Goal: Information Seeking & Learning: Learn about a topic

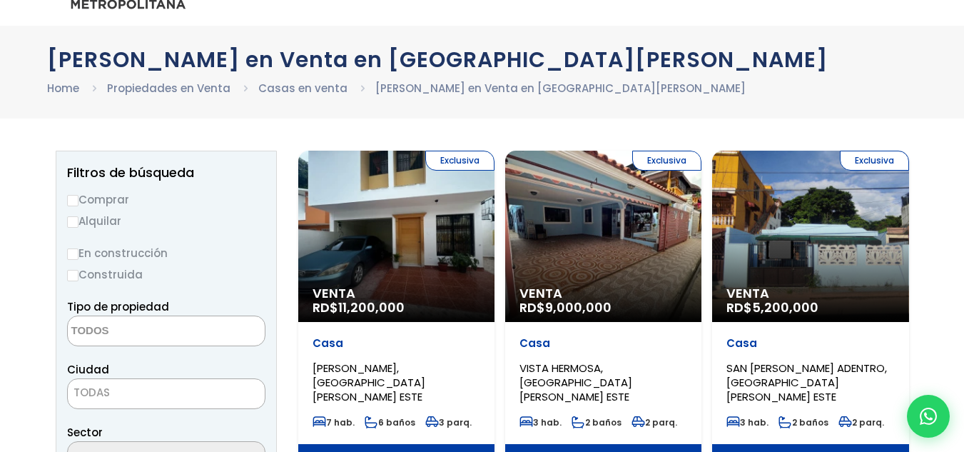
scroll to position [71, 0]
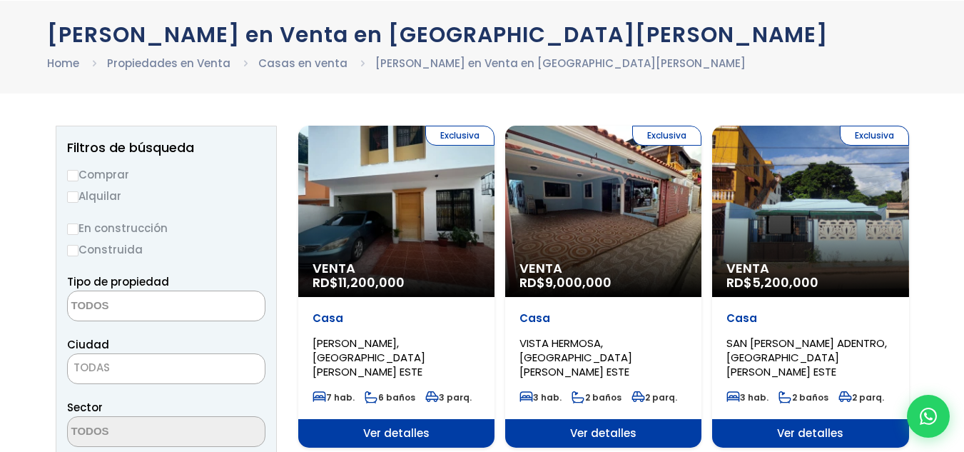
click at [155, 299] on textarea "Search" at bounding box center [137, 306] width 138 height 31
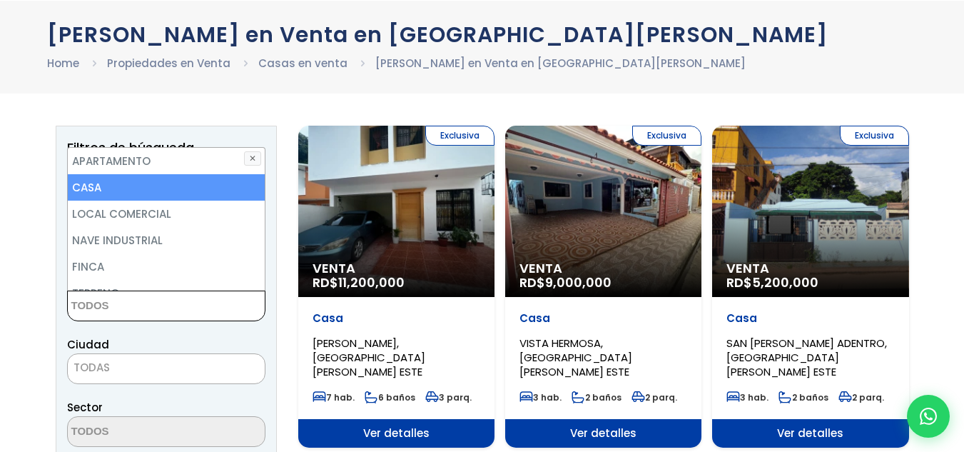
click at [148, 193] on li "CASA" at bounding box center [166, 187] width 197 height 26
select select "house"
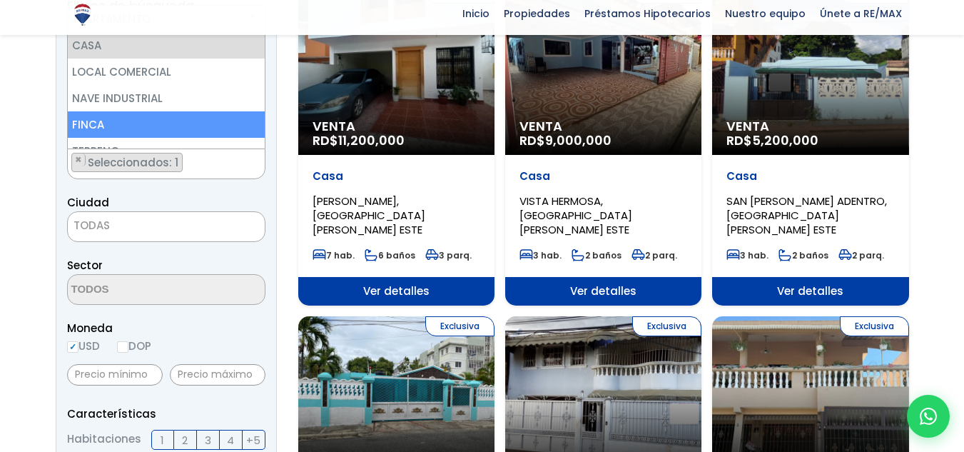
scroll to position [214, 0]
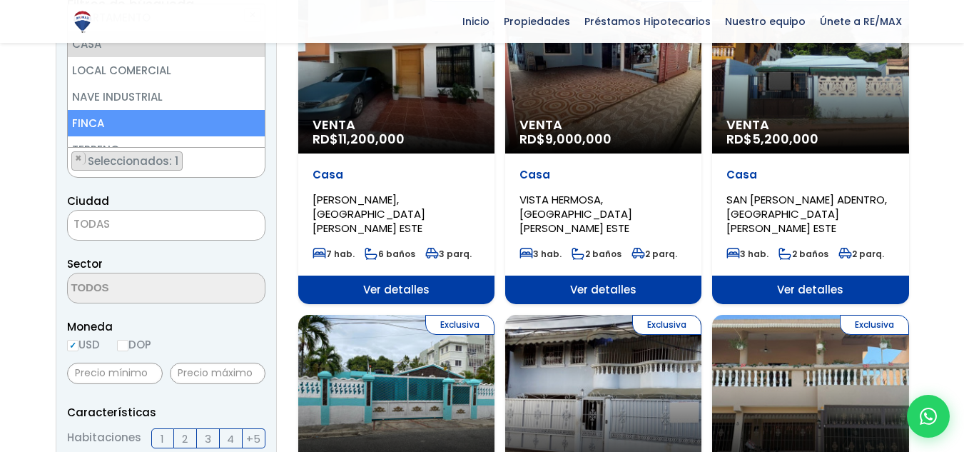
click at [159, 220] on span "TODAS" at bounding box center [166, 224] width 197 height 20
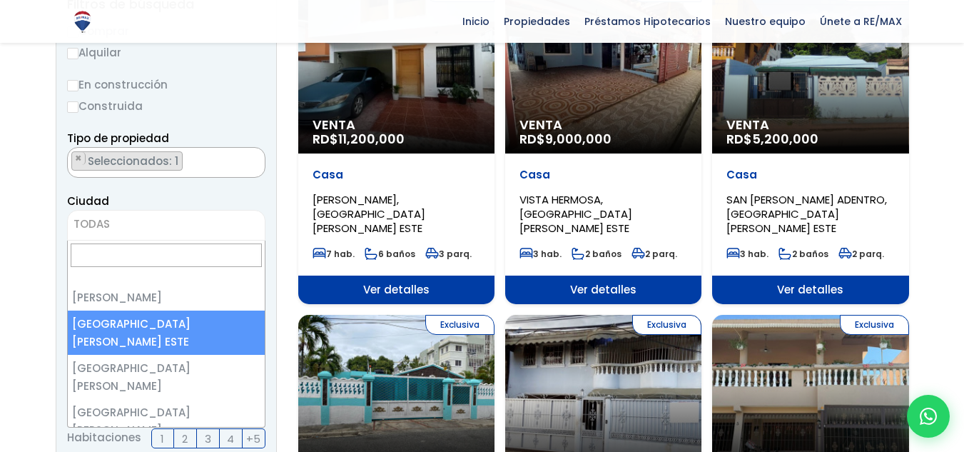
select select "148"
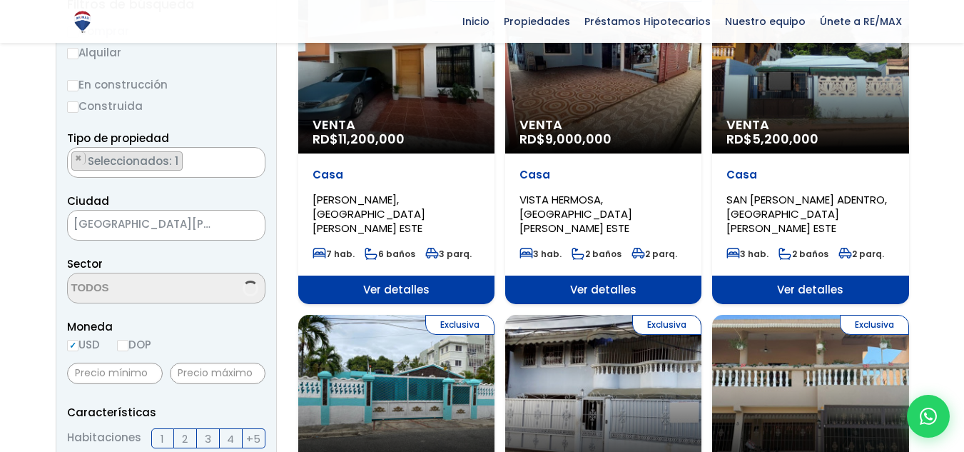
scroll to position [285, 0]
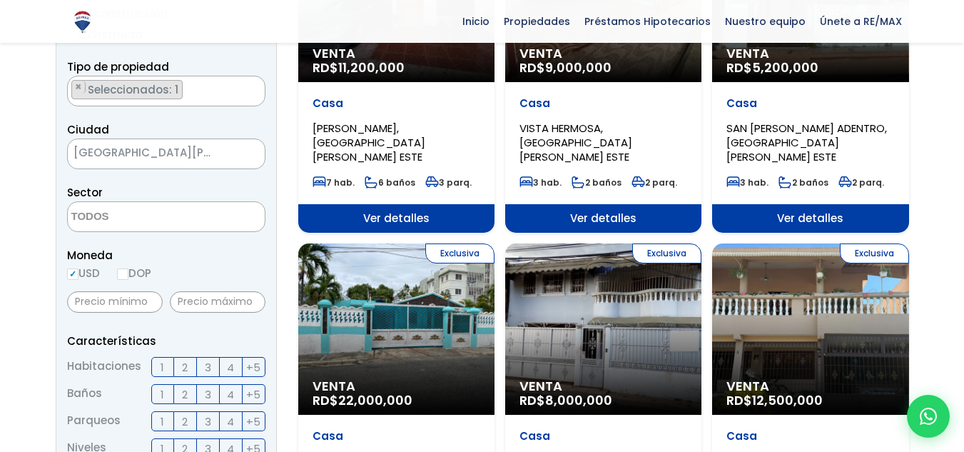
click at [180, 211] on textarea "Search" at bounding box center [137, 217] width 138 height 31
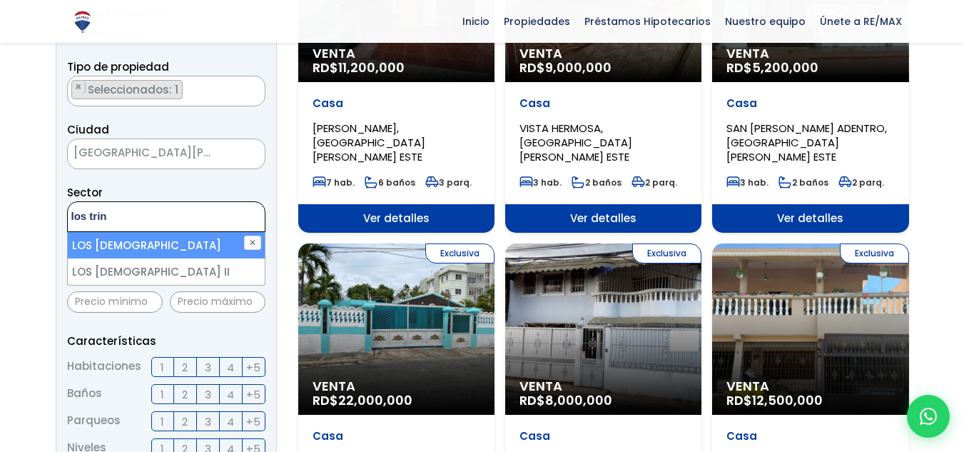
type textarea "los trin"
click at [178, 243] on li "LOS [DEMOGRAPHIC_DATA]" at bounding box center [166, 245] width 197 height 26
select select "13234"
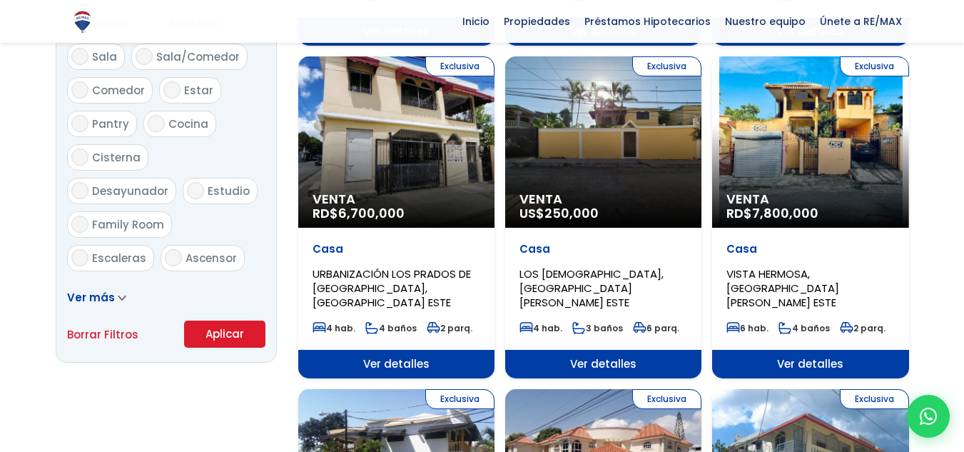
scroll to position [928, 0]
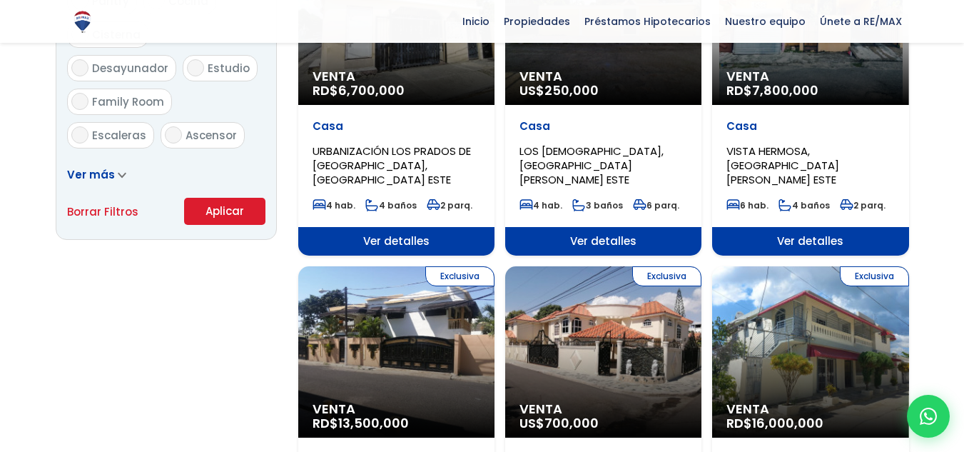
click at [227, 213] on button "Aplicar" at bounding box center [224, 211] width 81 height 27
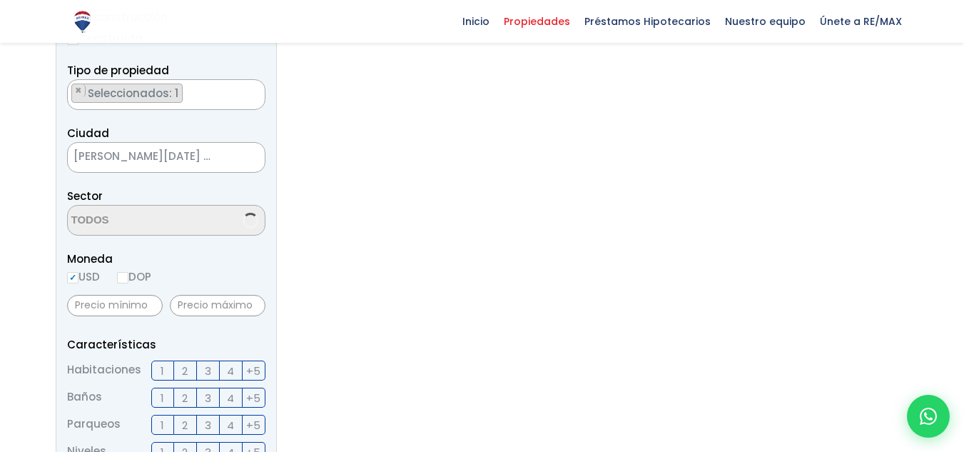
scroll to position [349, 0]
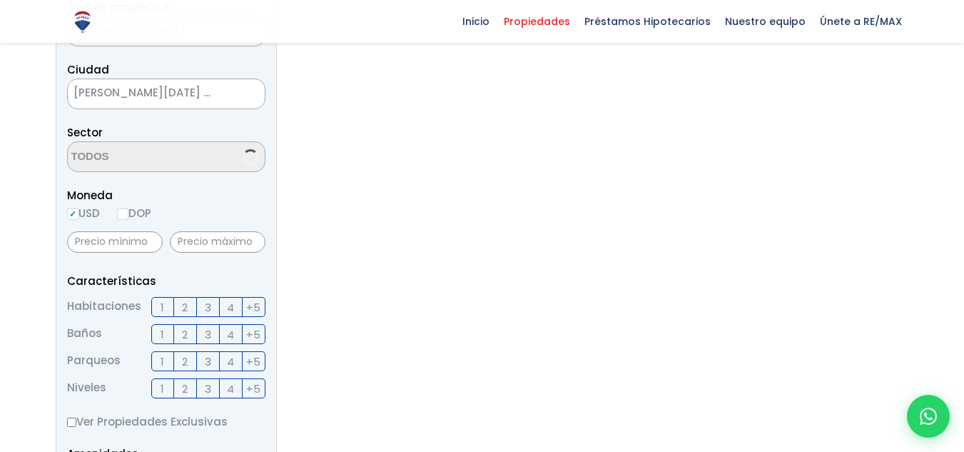
select select "13234"
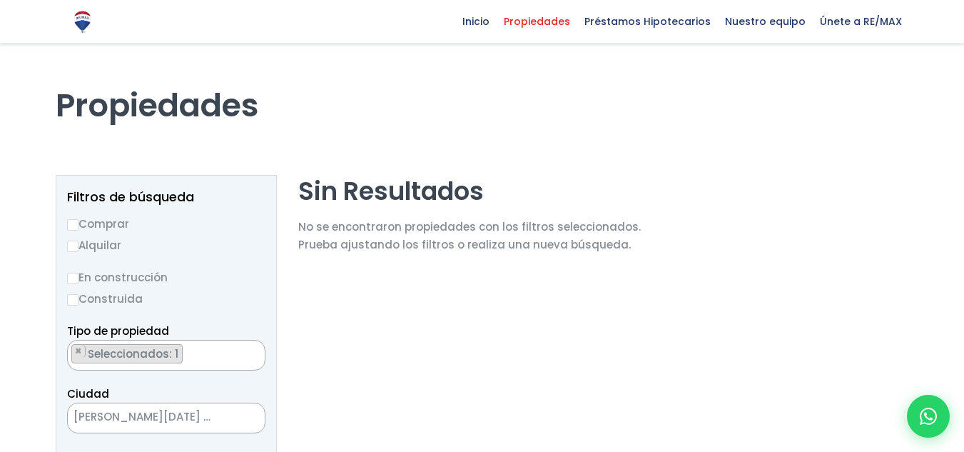
scroll to position [0, 0]
